Goal: Task Accomplishment & Management: Use online tool/utility

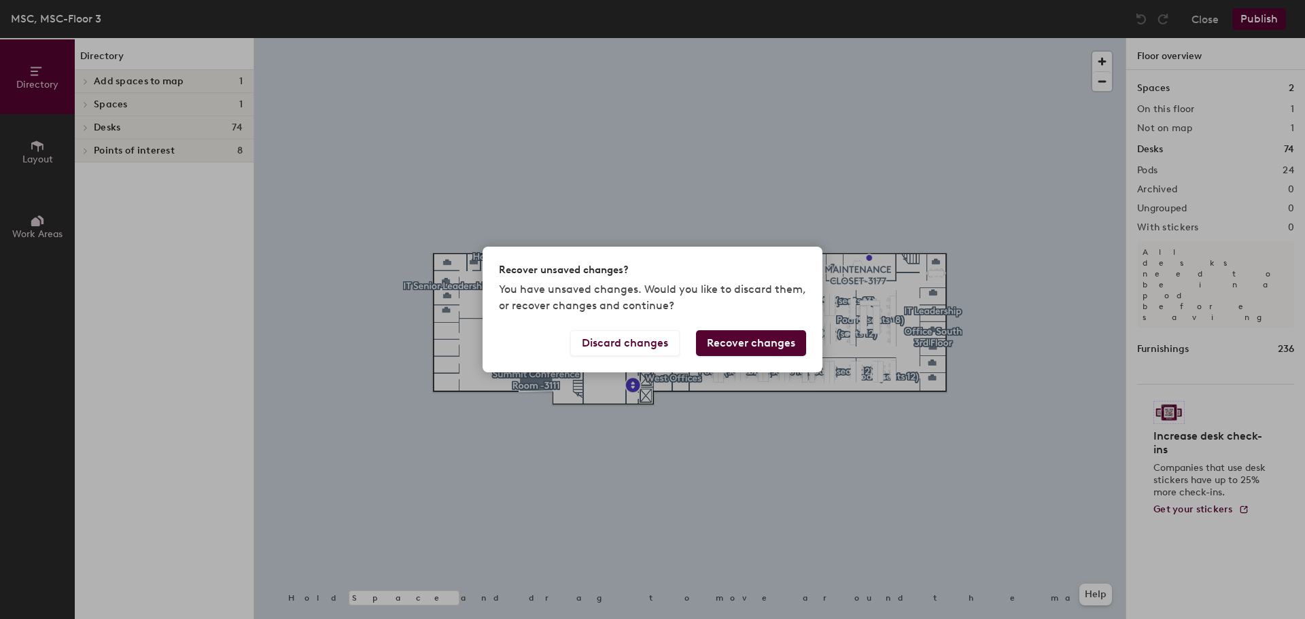
click at [721, 346] on button "Recover changes" at bounding box center [751, 343] width 110 height 26
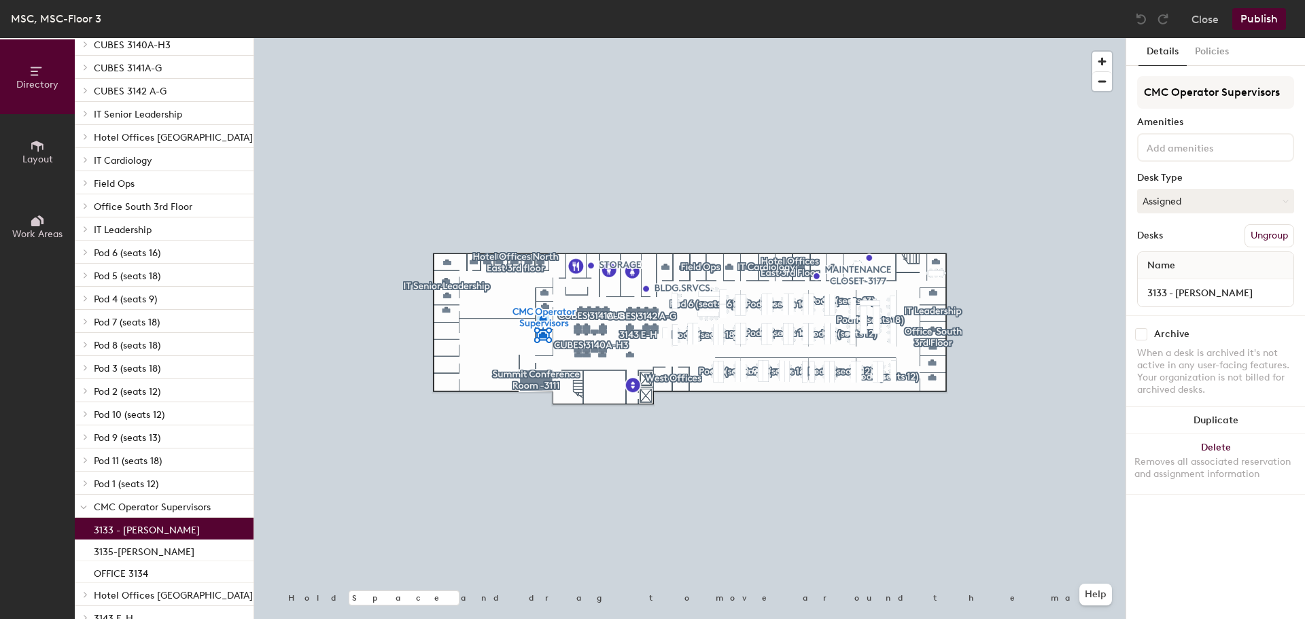
scroll to position [184, 0]
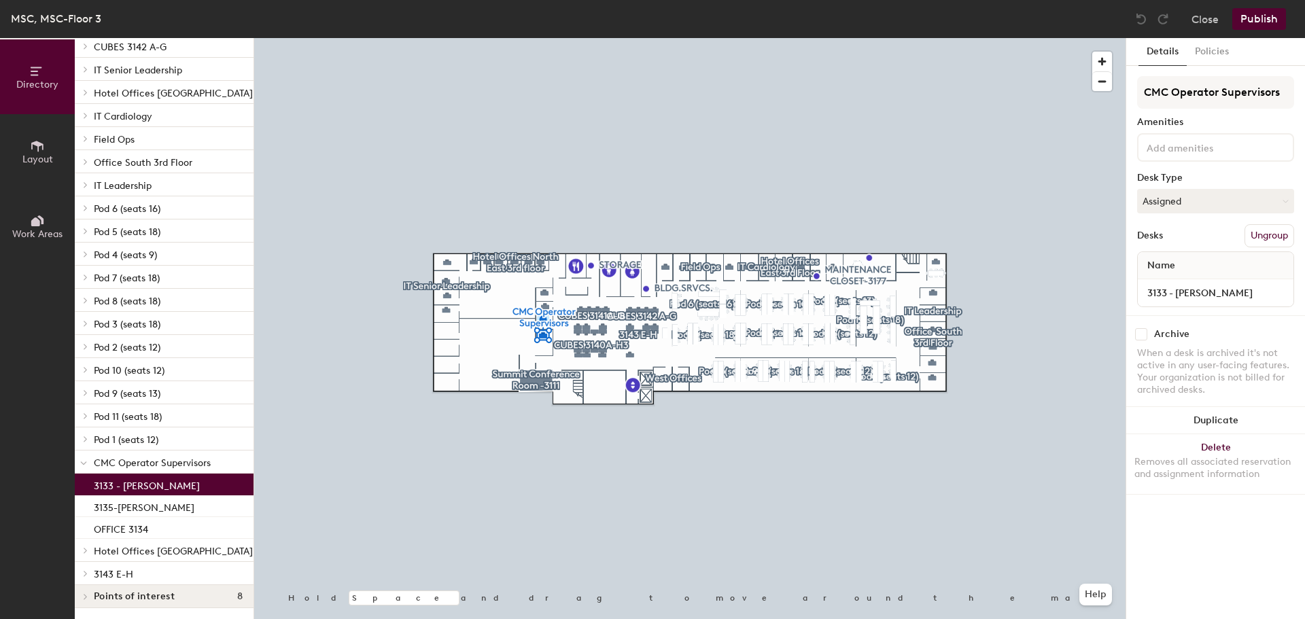
click at [173, 458] on span "CMC Operator Supervisors" at bounding box center [152, 464] width 117 height 12
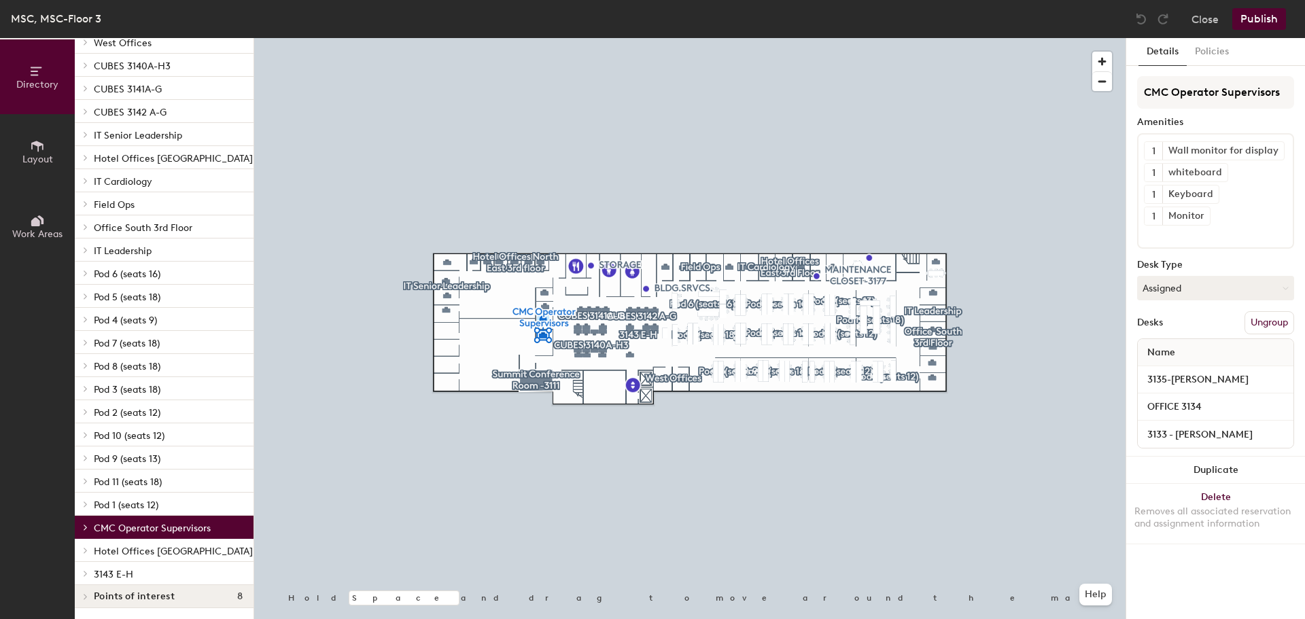
scroll to position [119, 0]
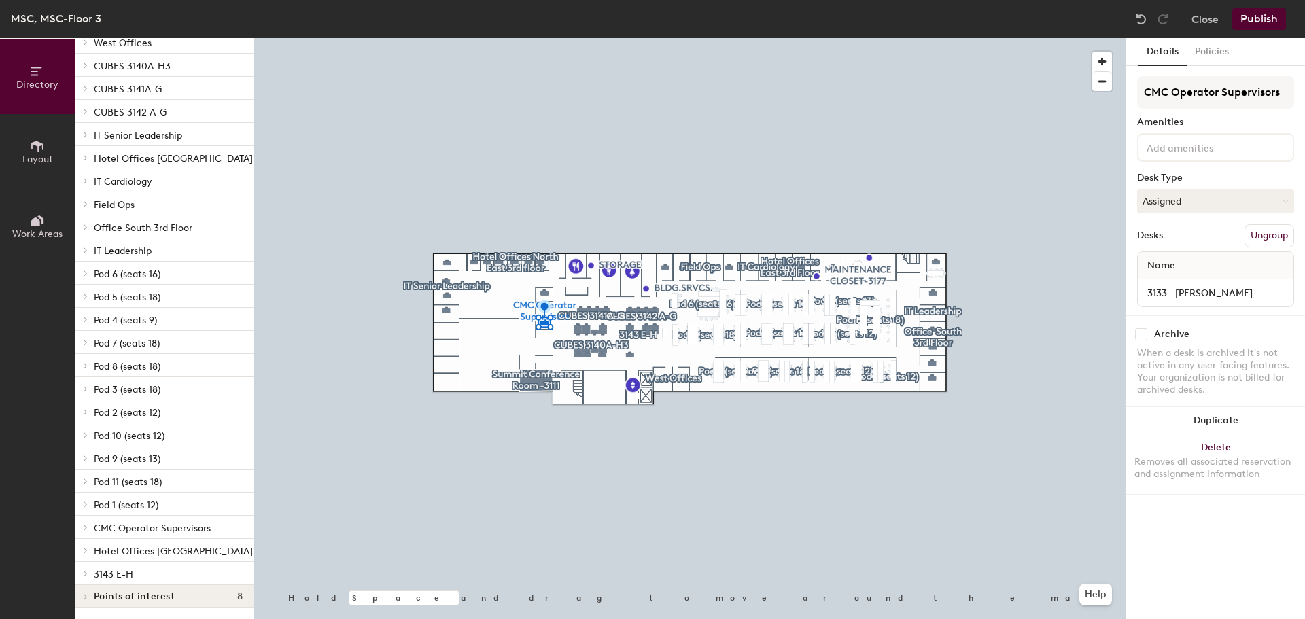
click at [1255, 19] on button "Publish" at bounding box center [1260, 19] width 54 height 22
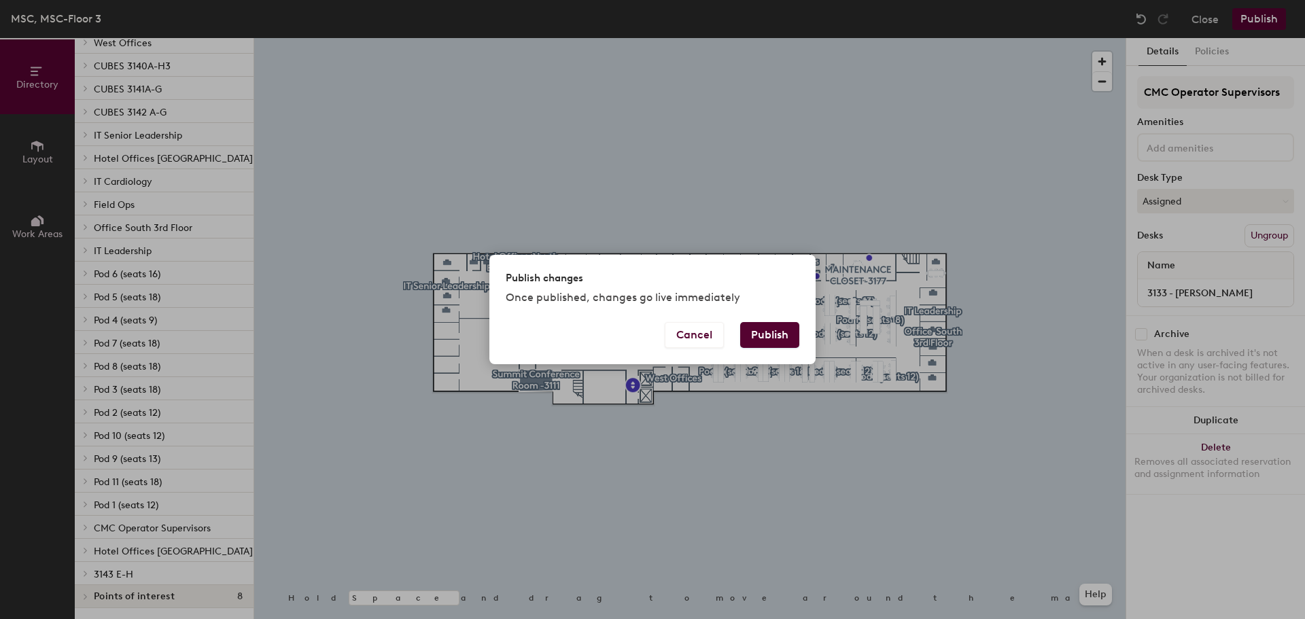
click at [759, 343] on button "Publish" at bounding box center [769, 335] width 59 height 26
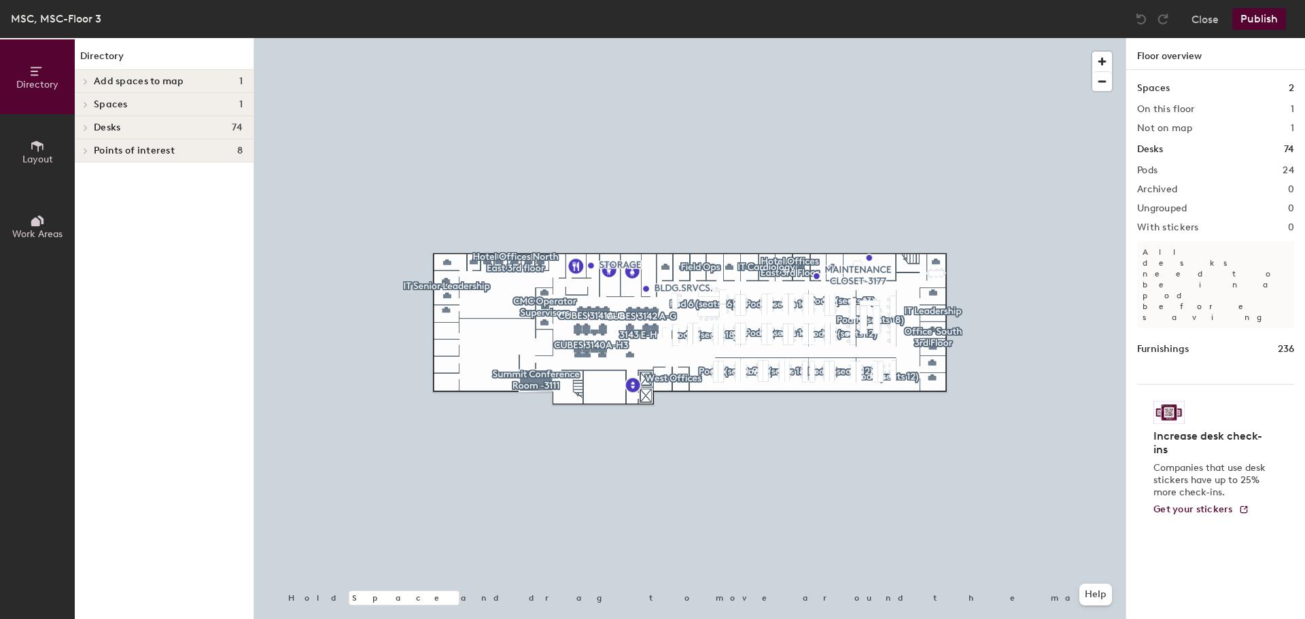
click at [103, 131] on span "Desks" at bounding box center [107, 127] width 27 height 11
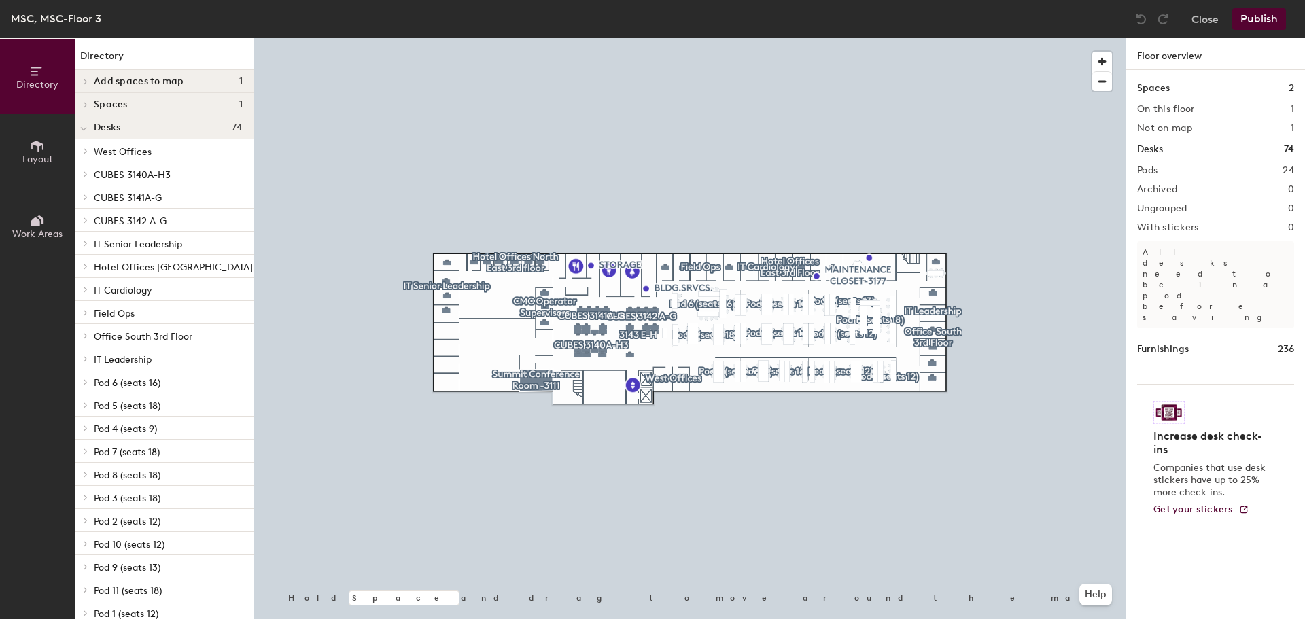
scroll to position [119, 0]
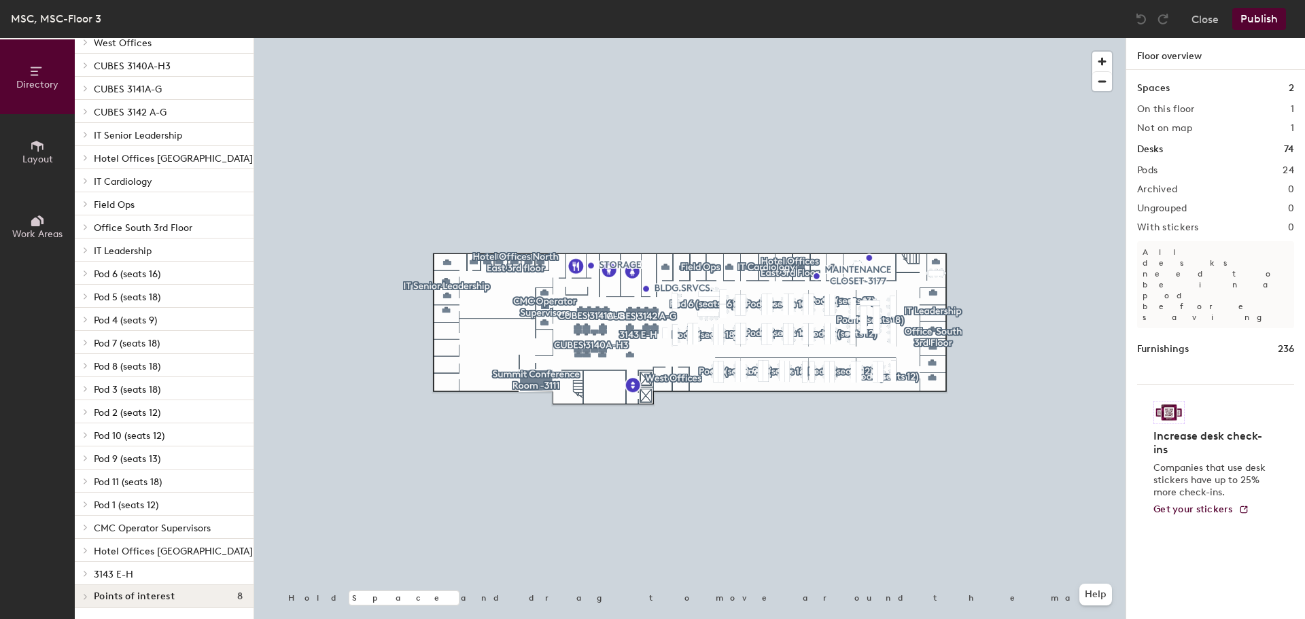
click at [169, 523] on span "CMC Operator Supervisors" at bounding box center [152, 529] width 117 height 12
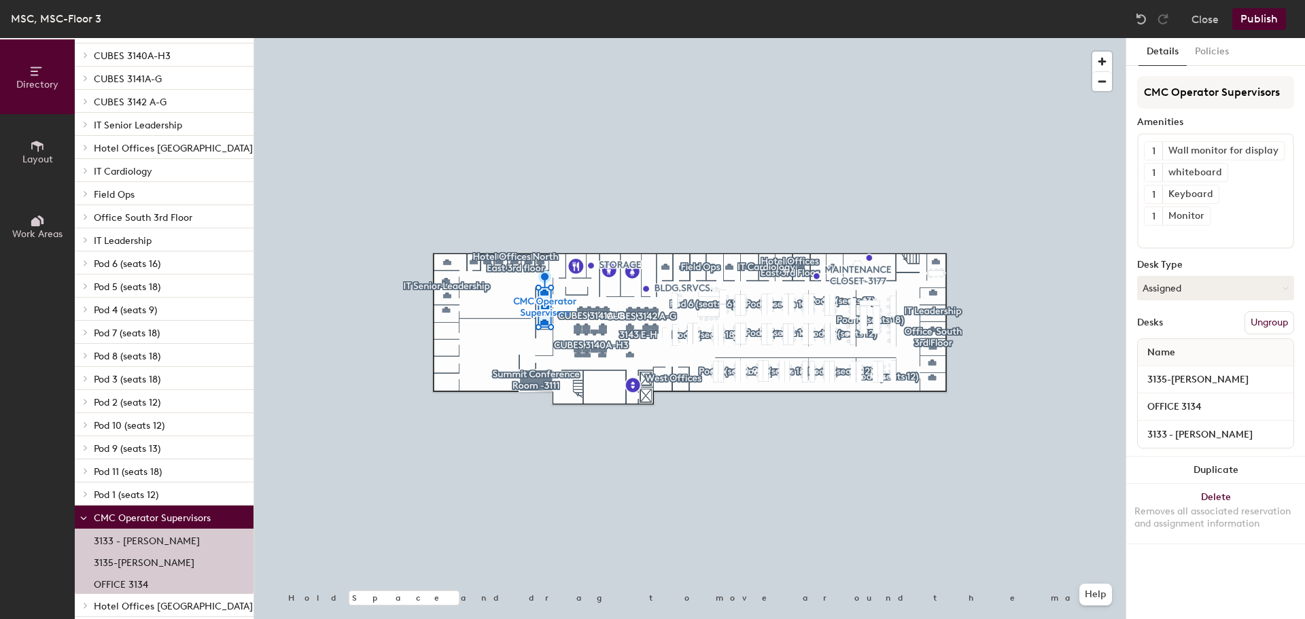
click at [1255, 23] on button "Publish" at bounding box center [1260, 19] width 54 height 22
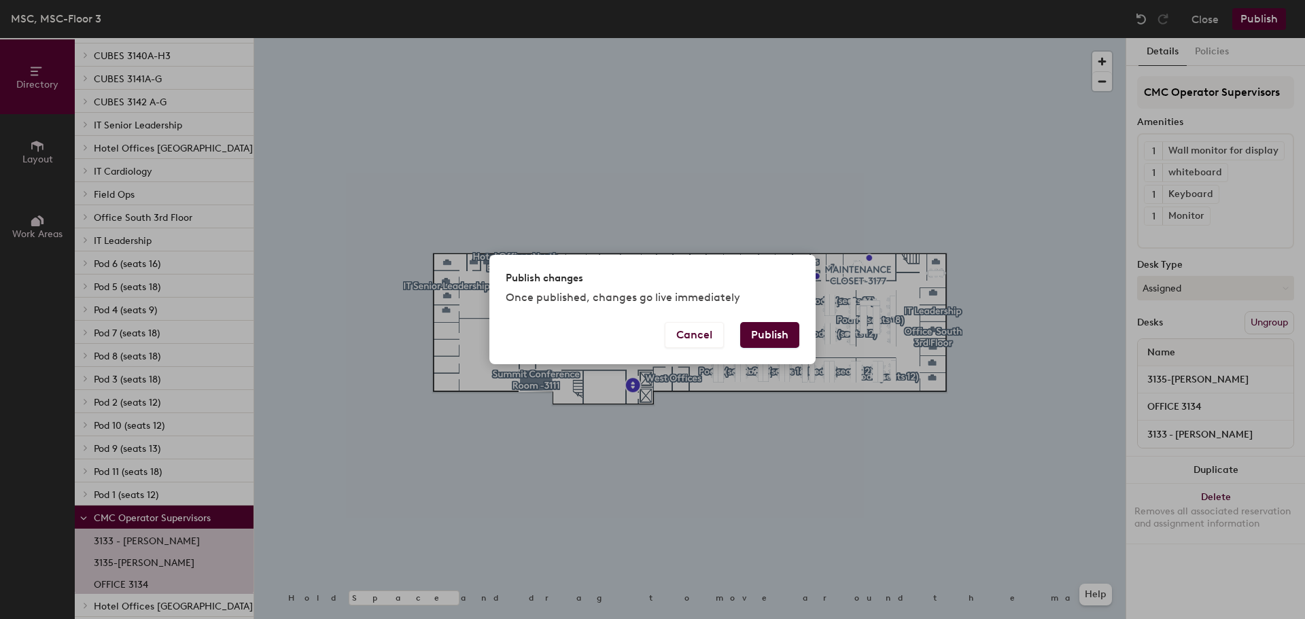
click at [765, 343] on button "Publish" at bounding box center [769, 335] width 59 height 26
